Goal: Task Accomplishment & Management: Complete application form

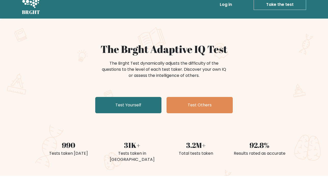
scroll to position [10, 0]
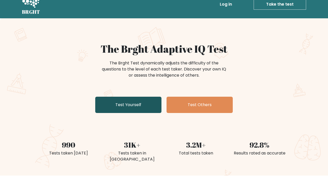
click at [139, 105] on link "Test Yourself" at bounding box center [128, 105] width 66 height 16
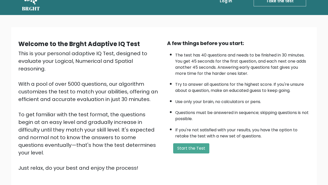
scroll to position [14, 0]
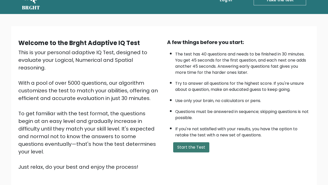
click at [192, 147] on button "Start the Test" at bounding box center [191, 147] width 36 height 10
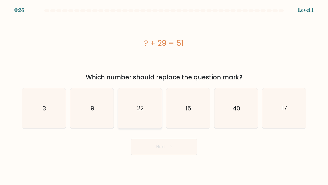
click at [148, 103] on icon "22" at bounding box center [140, 108] width 40 height 40
click at [164, 95] on input "c. 22" at bounding box center [164, 94] width 0 height 3
radio input "true"
click at [152, 150] on button "Next" at bounding box center [164, 147] width 66 height 16
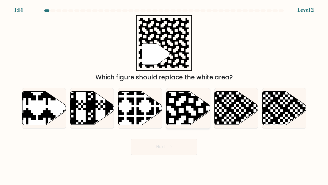
click at [182, 105] on icon at bounding box center [200, 90] width 79 height 79
click at [164, 95] on input "d." at bounding box center [164, 94] width 0 height 3
radio input "true"
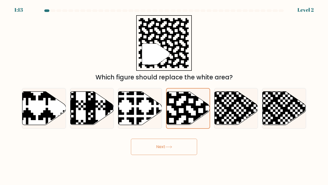
click at [164, 150] on button "Next" at bounding box center [164, 147] width 66 height 16
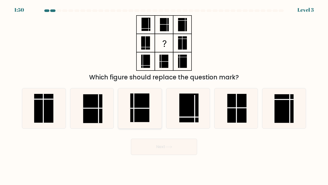
click at [149, 112] on icon at bounding box center [140, 108] width 40 height 40
click at [164, 95] on input "c." at bounding box center [164, 94] width 0 height 3
radio input "true"
click at [159, 143] on button "Next" at bounding box center [164, 147] width 66 height 16
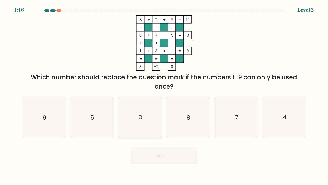
click at [156, 112] on icon "3" at bounding box center [140, 117] width 40 height 40
click at [164, 95] on input "c. 3" at bounding box center [164, 94] width 0 height 3
radio input "true"
click at [164, 155] on button "Next" at bounding box center [164, 156] width 66 height 16
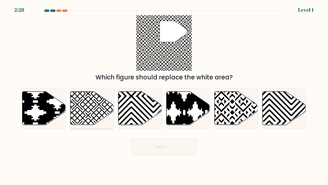
click at [107, 109] on icon at bounding box center [92, 108] width 44 height 33
click at [164, 95] on input "b." at bounding box center [164, 94] width 0 height 3
radio input "true"
click at [149, 145] on button "Next" at bounding box center [164, 147] width 66 height 16
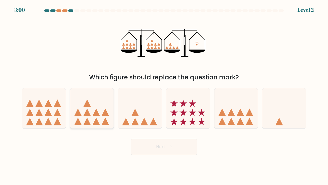
click at [101, 113] on icon at bounding box center [92, 108] width 44 height 36
click at [164, 95] on input "b." at bounding box center [164, 94] width 0 height 3
radio input "true"
click at [144, 143] on button "Next" at bounding box center [164, 147] width 66 height 16
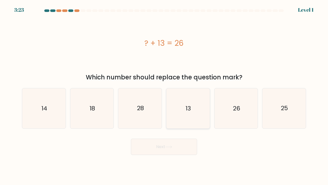
click at [187, 111] on text "13" at bounding box center [188, 108] width 5 height 8
click at [164, 95] on input "d. 13" at bounding box center [164, 94] width 0 height 3
radio input "true"
click at [162, 146] on button "Next" at bounding box center [164, 147] width 66 height 16
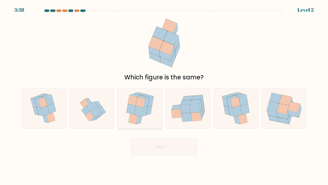
click at [146, 103] on icon at bounding box center [146, 103] width 6 height 10
click at [164, 95] on input "c." at bounding box center [164, 94] width 0 height 3
radio input "true"
click at [164, 140] on button "Next" at bounding box center [164, 147] width 66 height 16
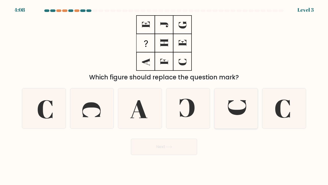
click at [227, 107] on icon at bounding box center [236, 108] width 40 height 40
click at [164, 95] on input "e." at bounding box center [164, 94] width 0 height 3
radio input "true"
click at [174, 149] on button "Next" at bounding box center [164, 147] width 66 height 16
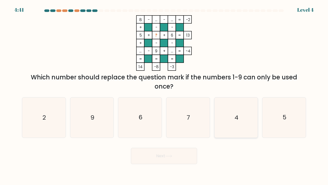
click at [240, 126] on icon "4" at bounding box center [236, 117] width 40 height 40
click at [164, 95] on input "e. 4" at bounding box center [164, 94] width 0 height 3
radio input "true"
click at [177, 157] on button "Next" at bounding box center [164, 156] width 66 height 16
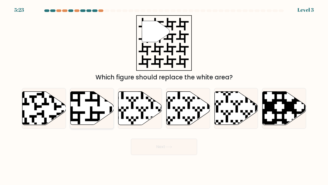
click at [101, 96] on icon at bounding box center [92, 108] width 44 height 34
click at [164, 95] on input "b." at bounding box center [164, 94] width 0 height 3
radio input "true"
click at [155, 150] on button "Next" at bounding box center [164, 147] width 66 height 16
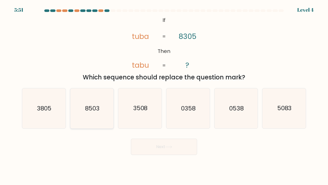
click at [106, 106] on icon "8503" at bounding box center [92, 108] width 40 height 40
click at [164, 95] on input "b. 8503" at bounding box center [164, 94] width 0 height 3
radio input "true"
click at [137, 147] on button "Next" at bounding box center [164, 147] width 66 height 16
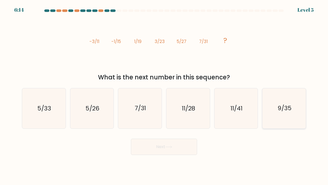
click at [289, 102] on icon "9/35" at bounding box center [284, 108] width 40 height 40
click at [164, 95] on input "f. 9/35" at bounding box center [164, 94] width 0 height 3
radio input "true"
click at [153, 150] on button "Next" at bounding box center [164, 147] width 66 height 16
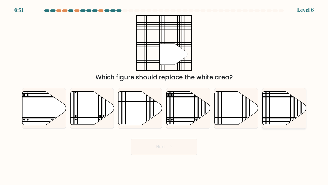
click at [292, 112] on icon at bounding box center [284, 108] width 44 height 33
click at [164, 95] on input "f." at bounding box center [164, 94] width 0 height 3
radio input "true"
click at [184, 145] on button "Next" at bounding box center [164, 147] width 66 height 16
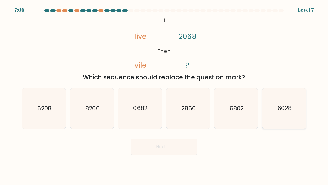
click at [285, 109] on text "6028" at bounding box center [284, 108] width 14 height 8
click at [164, 95] on input "f. 6028" at bounding box center [164, 94] width 0 height 3
radio input "true"
click at [152, 147] on button "Next" at bounding box center [164, 147] width 66 height 16
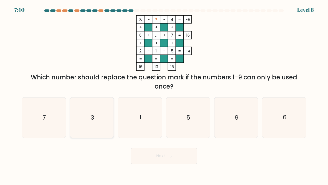
click at [114, 122] on div "3" at bounding box center [92, 117] width 44 height 41
click at [164, 95] on input "b. 3" at bounding box center [164, 94] width 0 height 3
radio input "true"
click at [185, 127] on icon "5" at bounding box center [188, 117] width 40 height 40
click at [164, 95] on input "d. 5" at bounding box center [164, 94] width 0 height 3
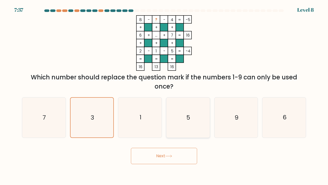
radio input "true"
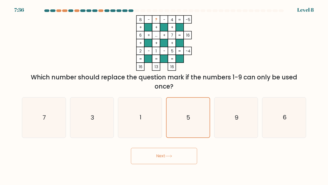
click at [169, 153] on button "Next" at bounding box center [164, 156] width 66 height 16
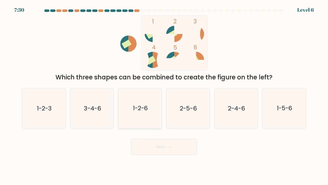
click at [125, 113] on icon "1-2-6" at bounding box center [140, 108] width 40 height 40
click at [164, 95] on input "c. 1-2-6" at bounding box center [164, 94] width 0 height 3
radio input "true"
click at [151, 150] on button "Next" at bounding box center [164, 147] width 66 height 16
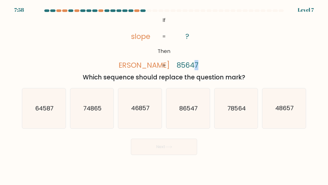
drag, startPoint x: 195, startPoint y: 65, endPoint x: 201, endPoint y: 65, distance: 5.9
click at [201, 65] on icon "@import url('https://fonts.googleapis.com/css?family=Abril+Fatface:400,100,100i…" at bounding box center [164, 42] width 90 height 55
click at [234, 110] on text "78564" at bounding box center [236, 108] width 18 height 8
click at [164, 95] on input "e. 78564" at bounding box center [164, 94] width 0 height 3
radio input "true"
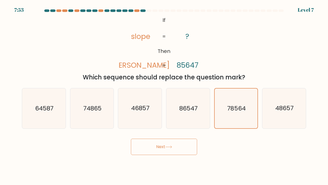
click at [176, 149] on button "Next" at bounding box center [164, 147] width 66 height 16
